Goal: Find specific page/section

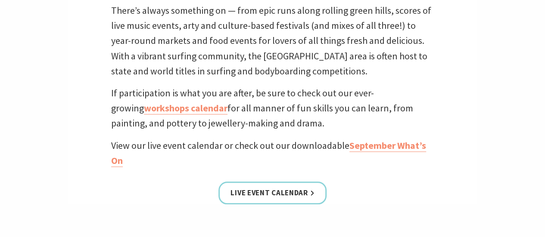
scroll to position [302, 0]
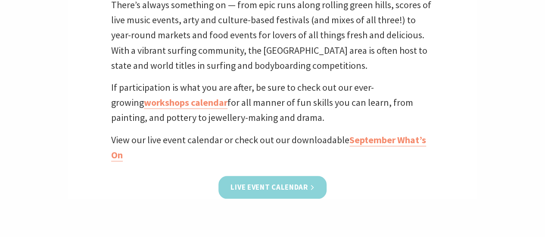
click at [309, 183] on link "Live Event Calendar" at bounding box center [272, 187] width 108 height 23
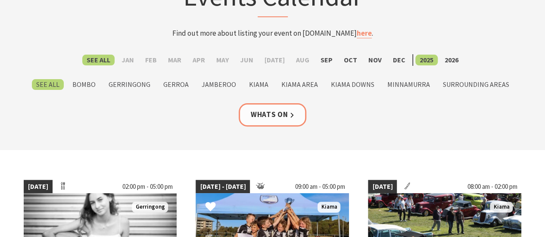
scroll to position [86, 0]
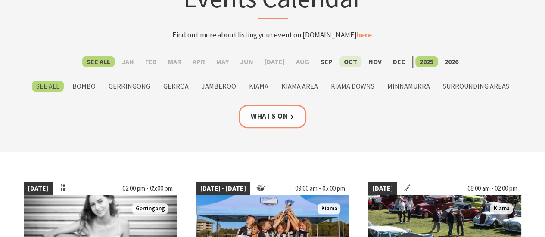
click at [344, 61] on label "Oct" at bounding box center [351, 61] width 22 height 11
click at [0, 0] on input "Oct" at bounding box center [0, 0] width 0 height 0
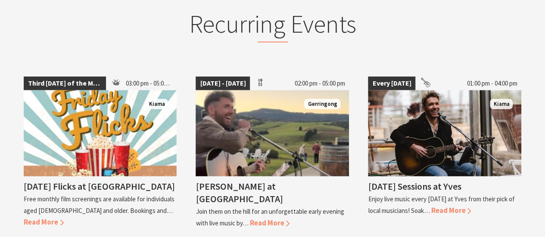
scroll to position [862, 0]
